Goal: Information Seeking & Learning: Check status

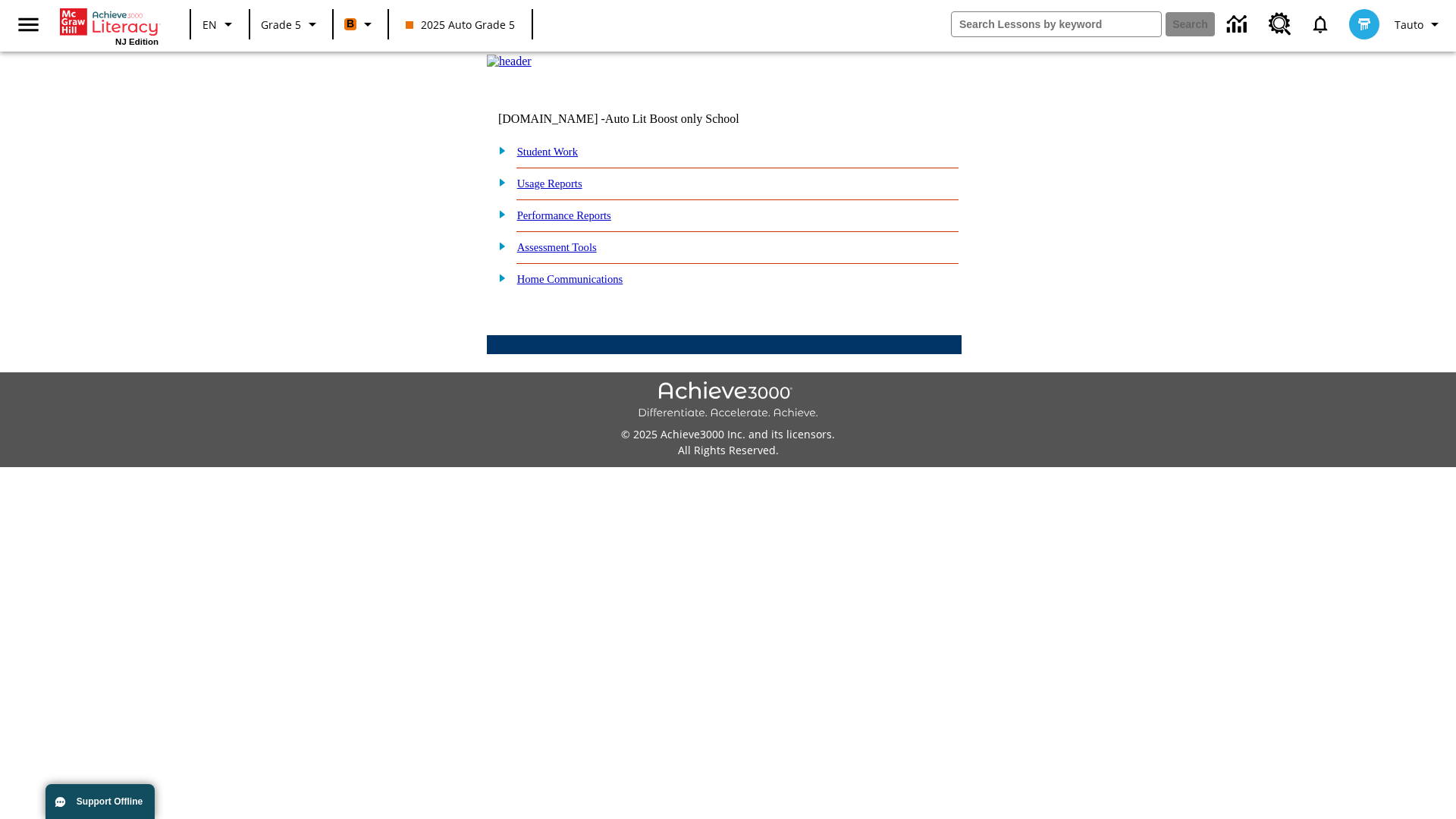
click at [580, 222] on link "Performance Reports" at bounding box center [564, 215] width 94 height 13
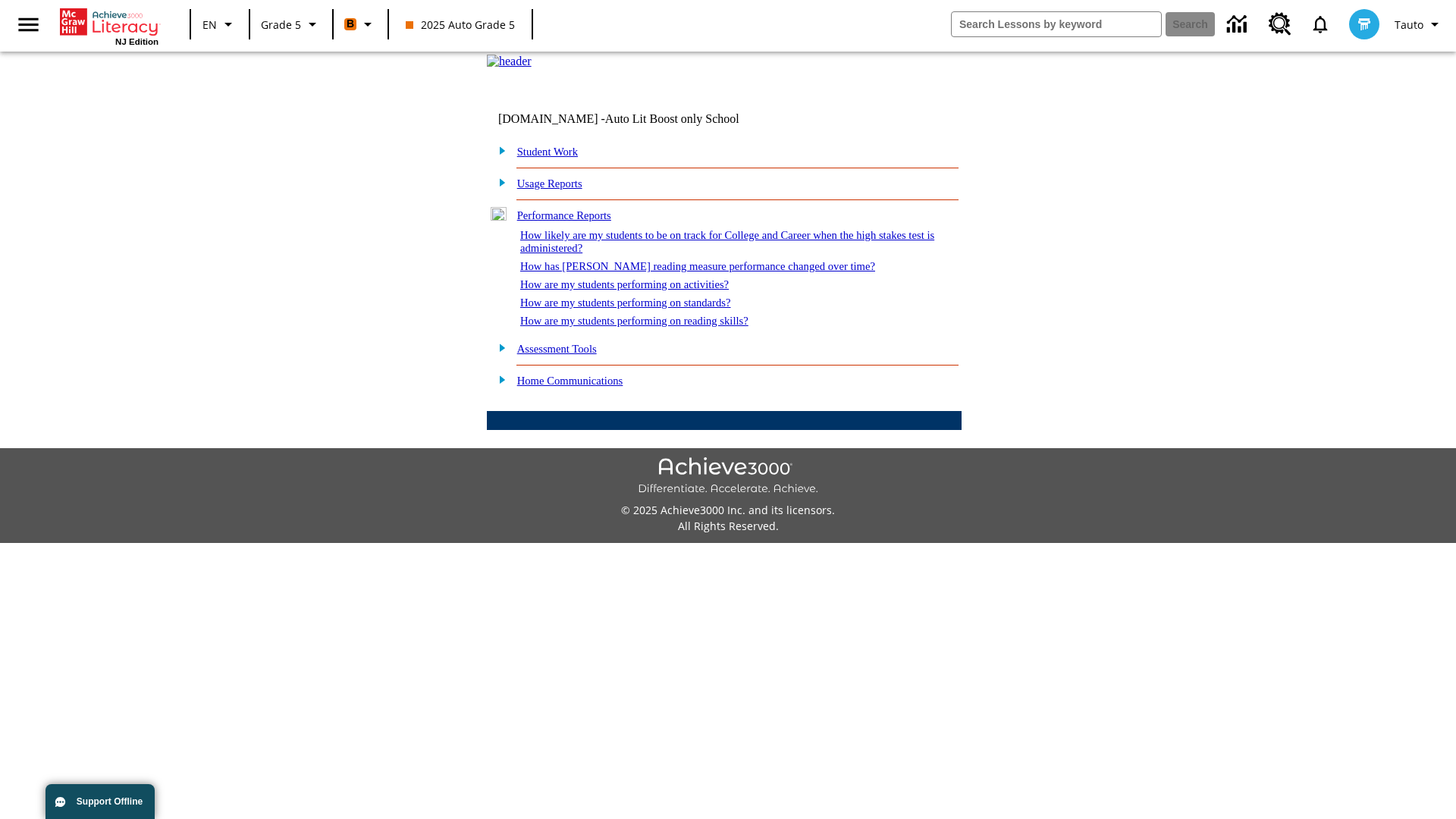
click at [639, 290] on link "How are my students performing on activities?" at bounding box center [624, 284] width 208 height 13
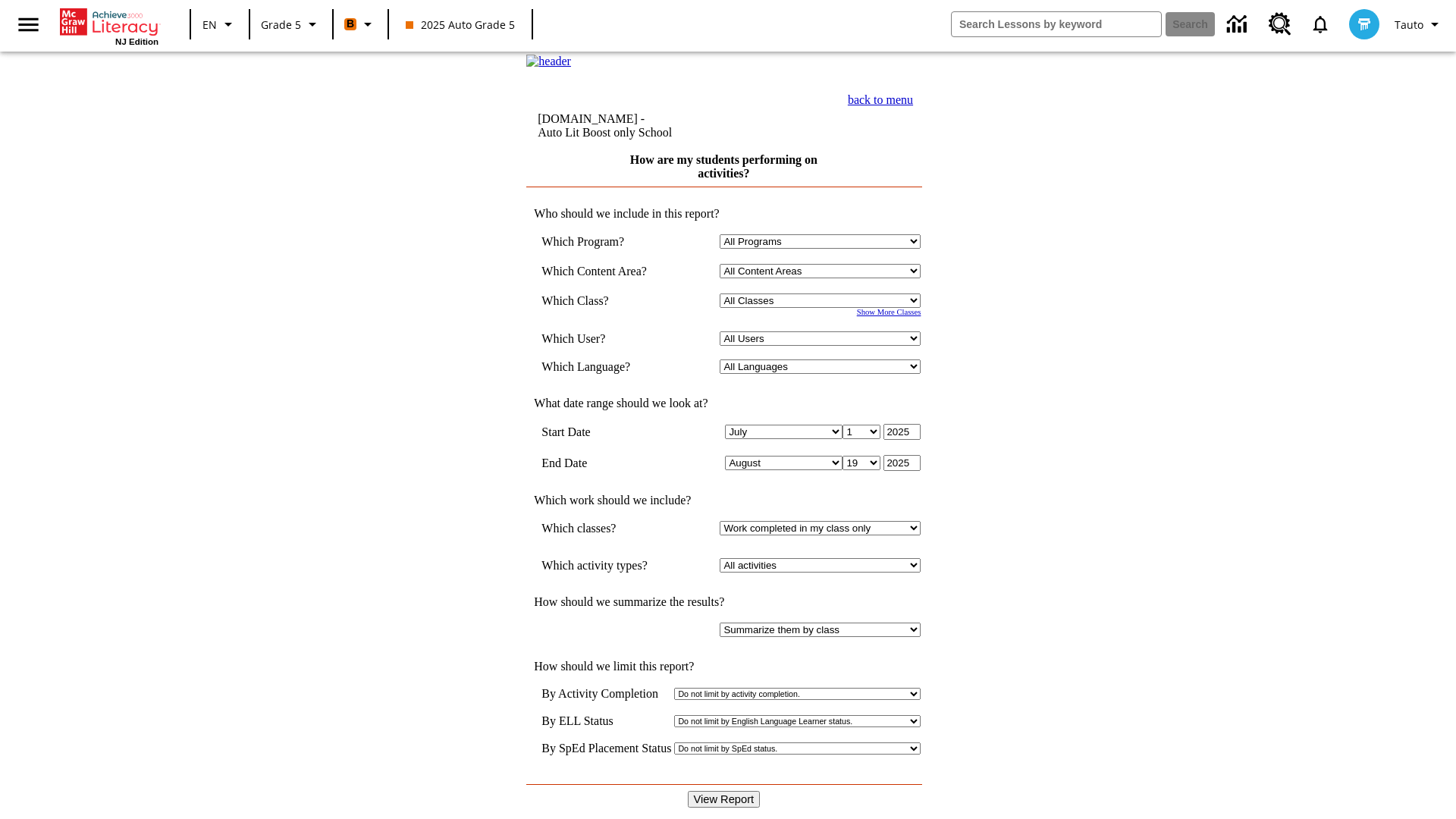
select select "11133131"
